Goal: Understand process/instructions: Learn about a topic

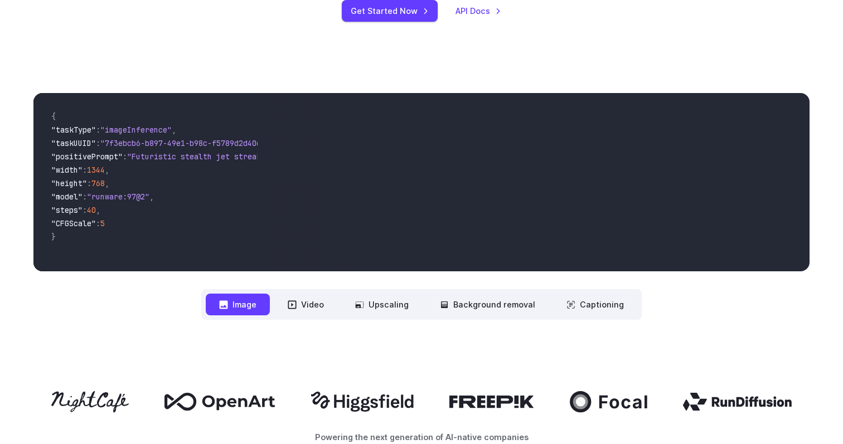
scroll to position [342, 0]
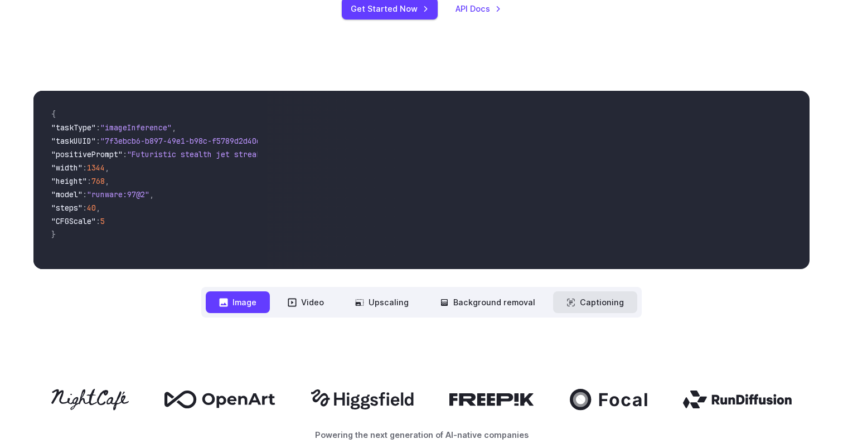
click at [588, 300] on button "Captioning" at bounding box center [595, 302] width 84 height 22
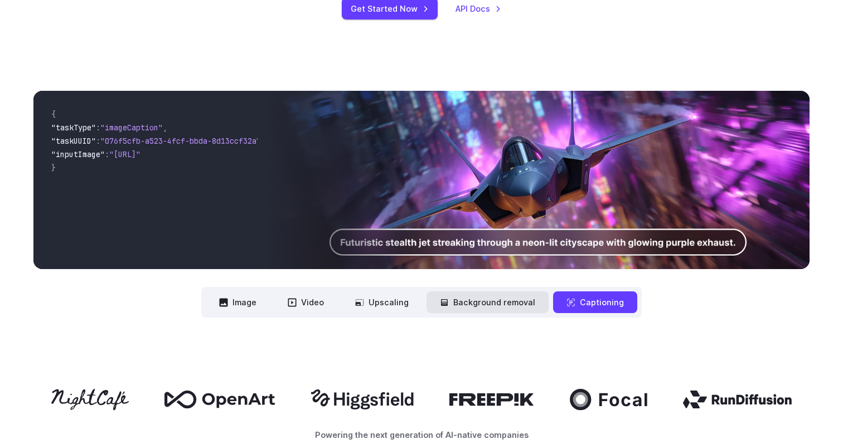
click at [509, 302] on button "Background removal" at bounding box center [487, 302] width 122 height 22
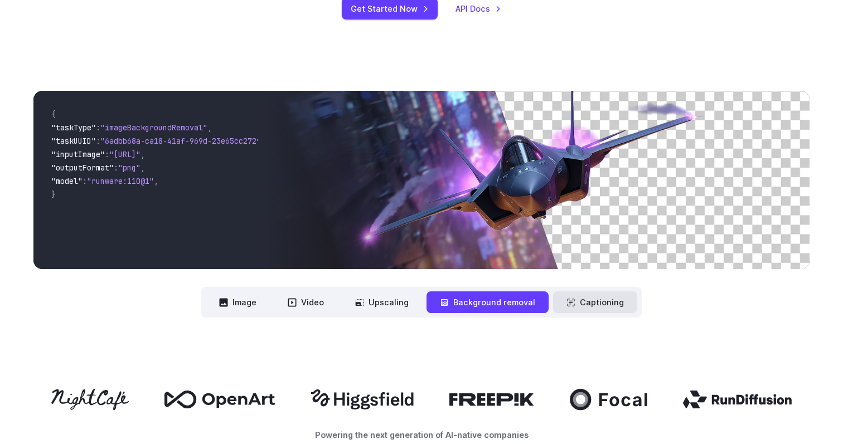
click at [601, 311] on button "Captioning" at bounding box center [595, 302] width 84 height 22
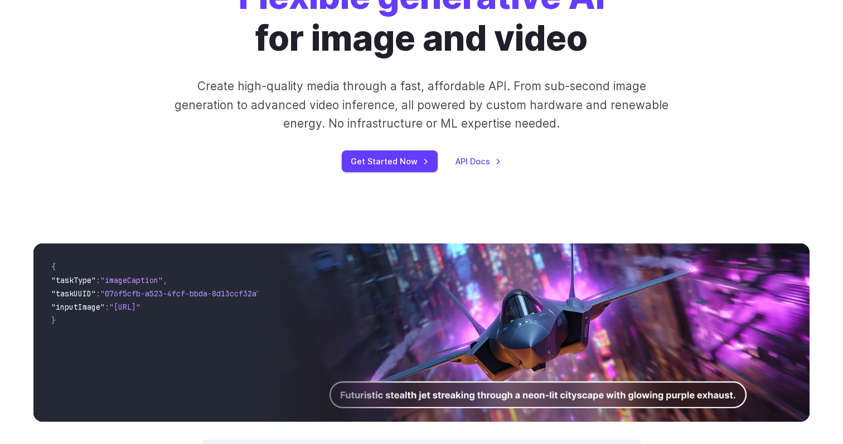
scroll to position [305, 0]
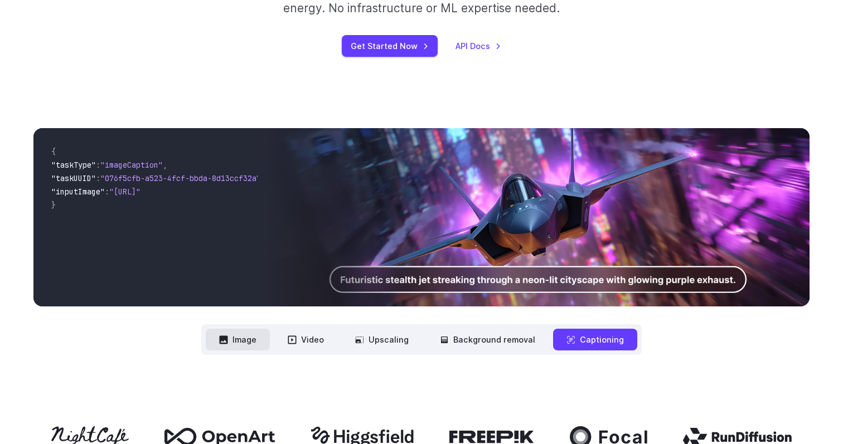
click at [225, 348] on button "Image" at bounding box center [238, 340] width 64 height 22
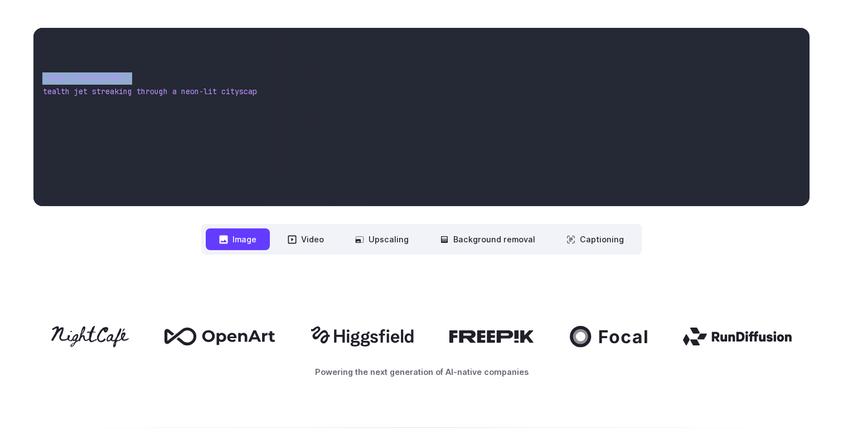
scroll to position [0, 0]
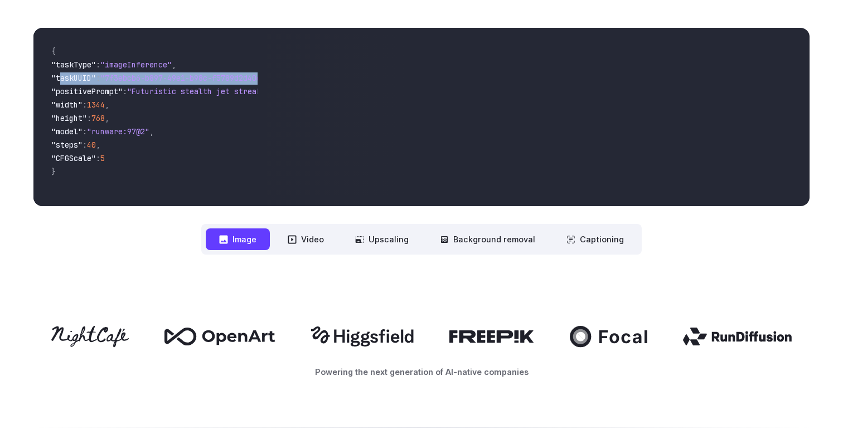
drag, startPoint x: 60, startPoint y: 77, endPoint x: 0, endPoint y: 90, distance: 60.9
click at [0, 90] on div "**********" at bounding box center [421, 141] width 843 height 298
click at [119, 77] on span ""7f3ebcb6-b897-49e1-b98c-f5789d2d40d7"" at bounding box center [184, 78] width 169 height 10
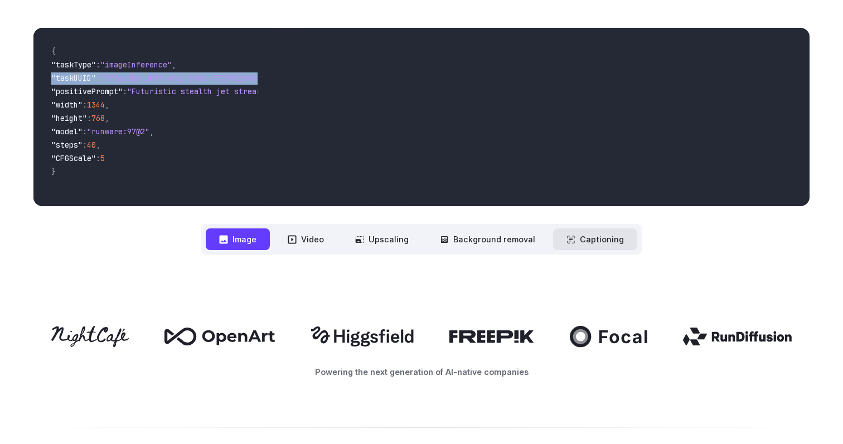
click at [595, 244] on button "Captioning" at bounding box center [595, 239] width 84 height 22
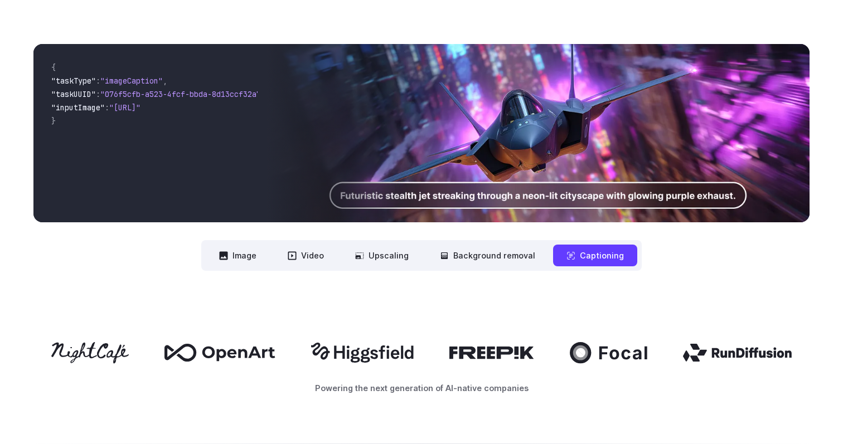
scroll to position [385, 0]
